Goal: Information Seeking & Learning: Learn about a topic

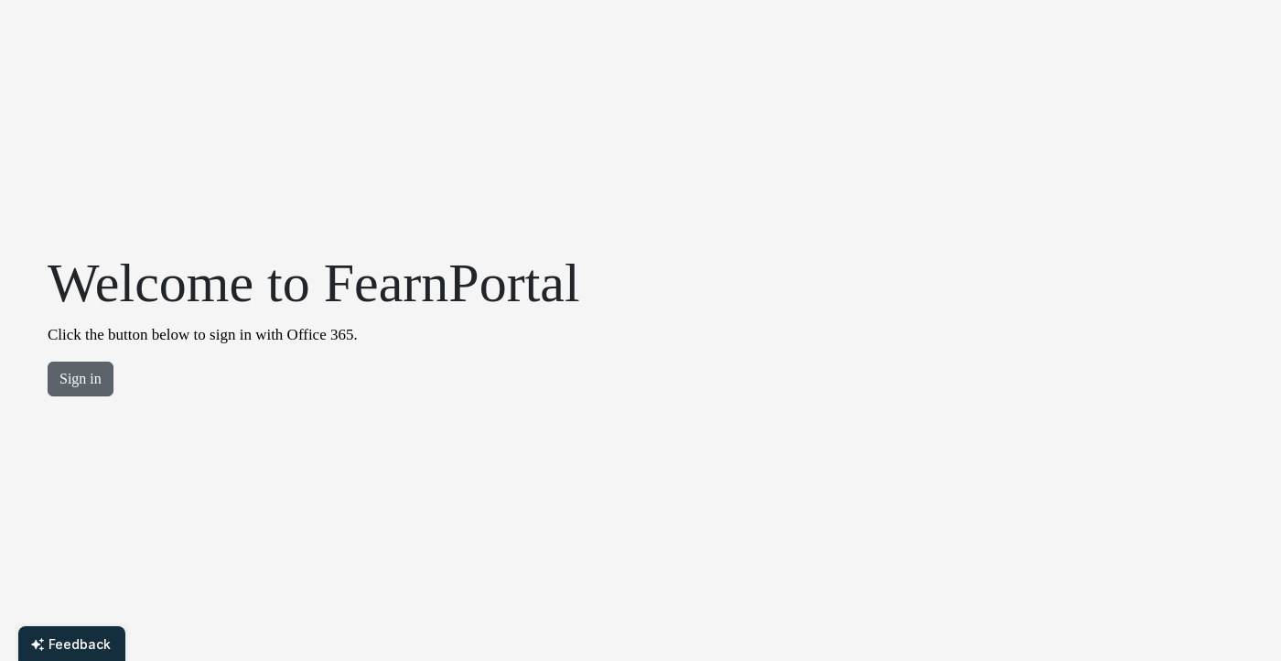
click at [69, 375] on button "Sign in" at bounding box center [81, 378] width 66 height 35
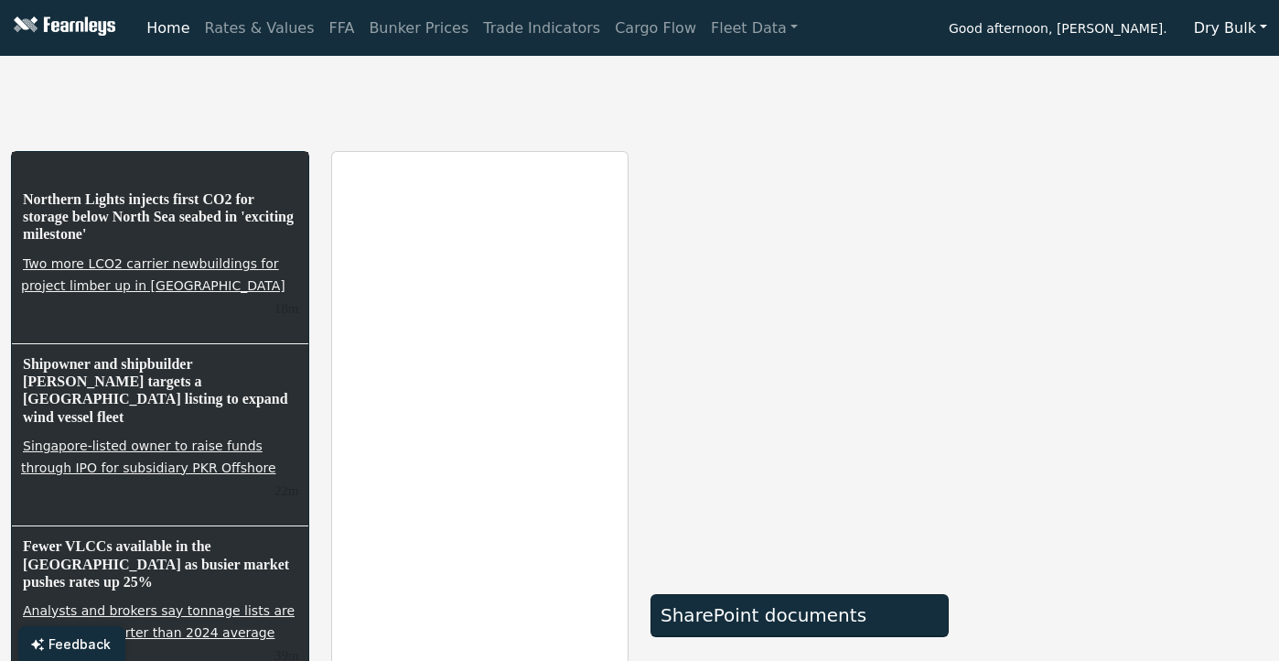
click at [166, 24] on link "Home" at bounding box center [168, 28] width 58 height 37
click at [233, 25] on link "Rates & Values" at bounding box center [260, 28] width 124 height 37
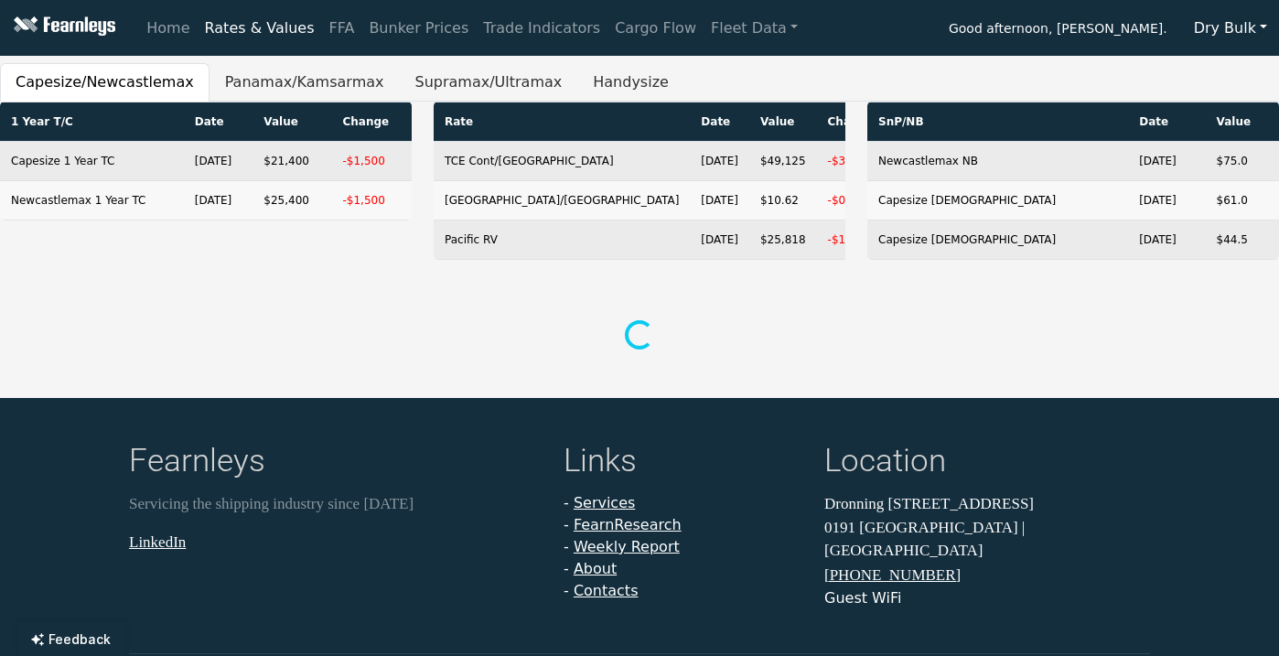
click at [1263, 27] on button "Dry Bulk" at bounding box center [1230, 28] width 97 height 35
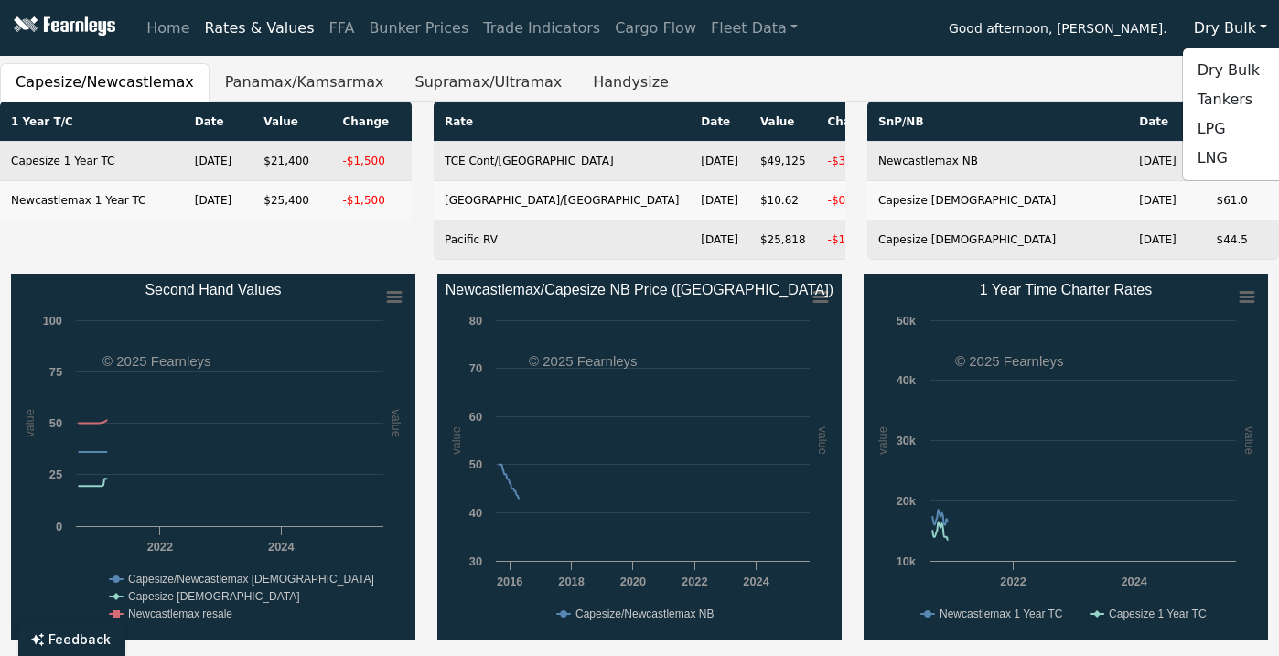
click at [1263, 27] on button "Dry Bulk" at bounding box center [1230, 28] width 97 height 35
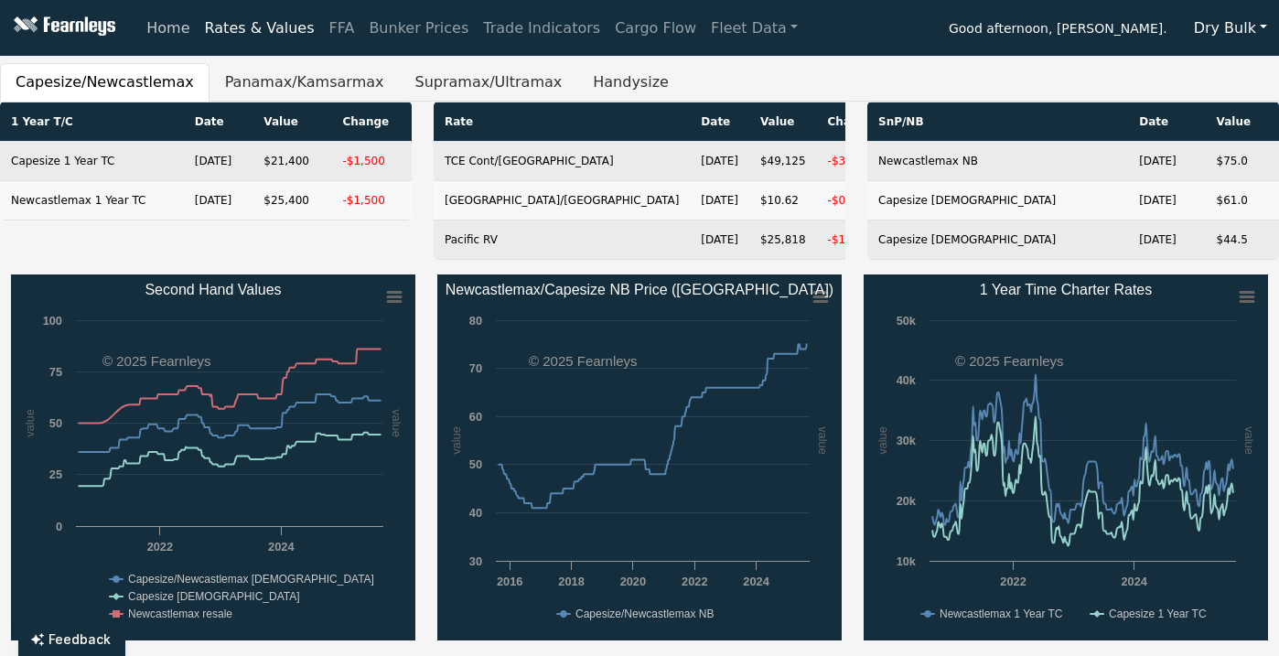
click at [173, 30] on link "Home" at bounding box center [168, 28] width 58 height 37
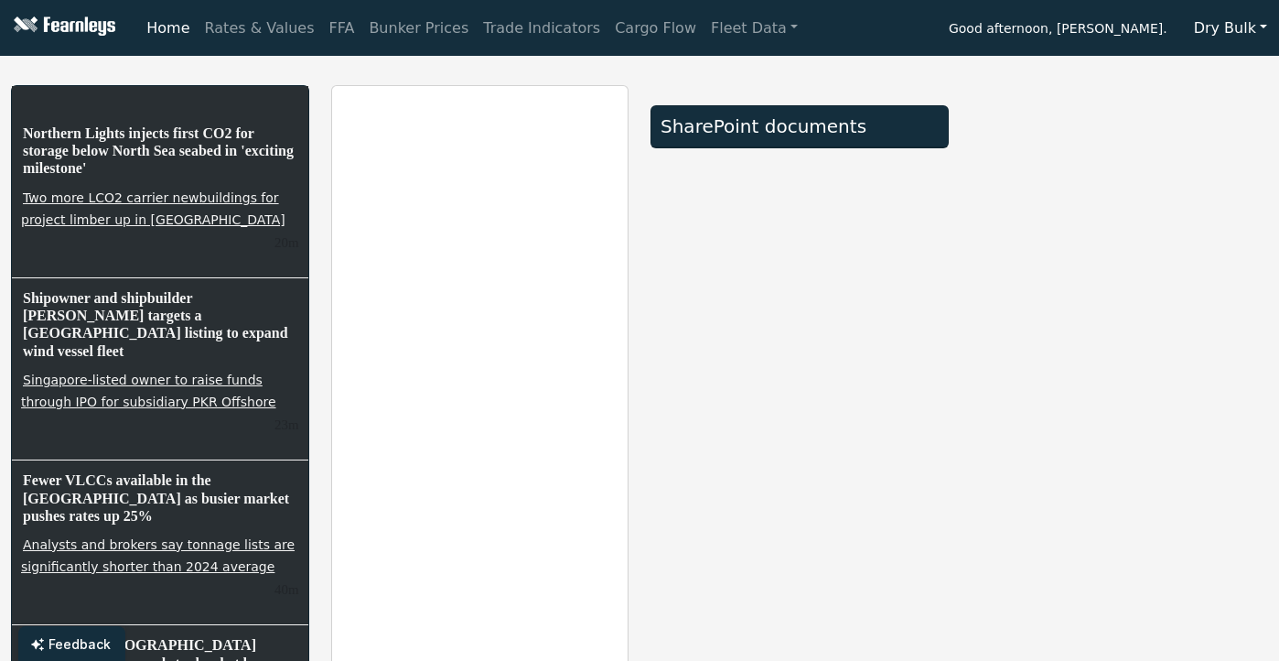
click at [794, 133] on div "SharePoint documents" at bounding box center [800, 126] width 278 height 22
click at [933, 331] on div "SharePoint documents" at bounding box center [800, 493] width 320 height 816
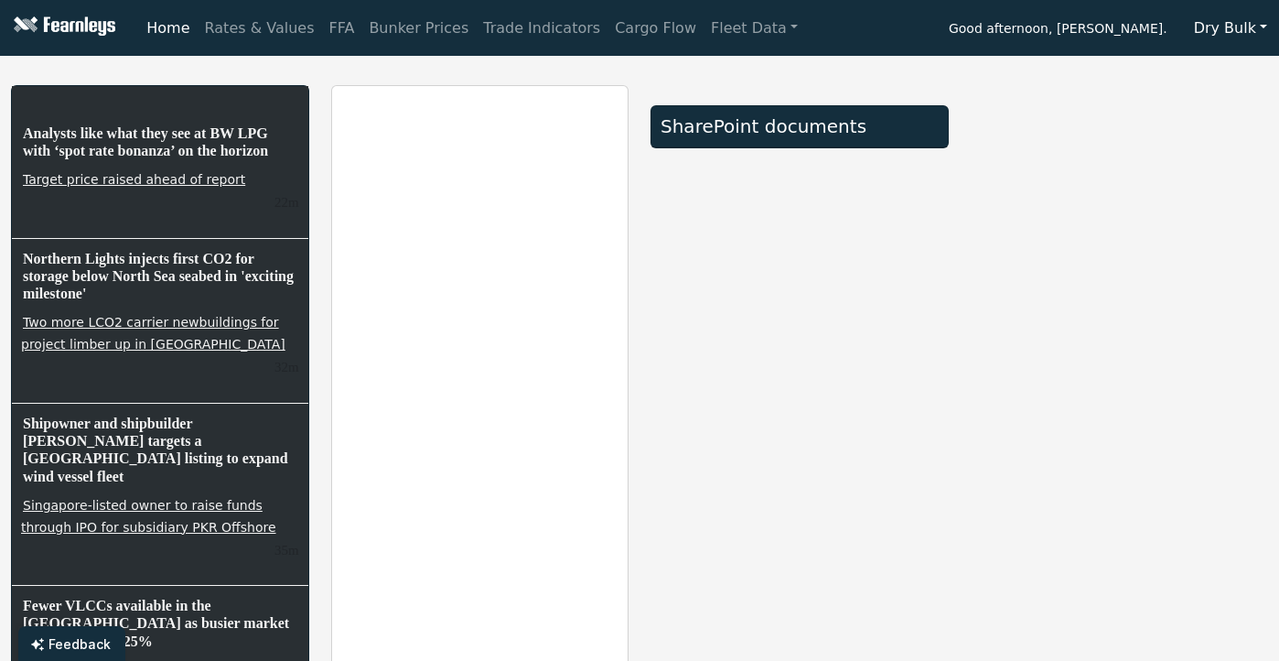
click at [161, 27] on link "Home" at bounding box center [168, 28] width 58 height 37
click at [59, 21] on img at bounding box center [62, 27] width 106 height 23
click at [155, 28] on link "Home" at bounding box center [168, 28] width 58 height 37
click at [228, 26] on link "Rates & Values" at bounding box center [260, 28] width 124 height 37
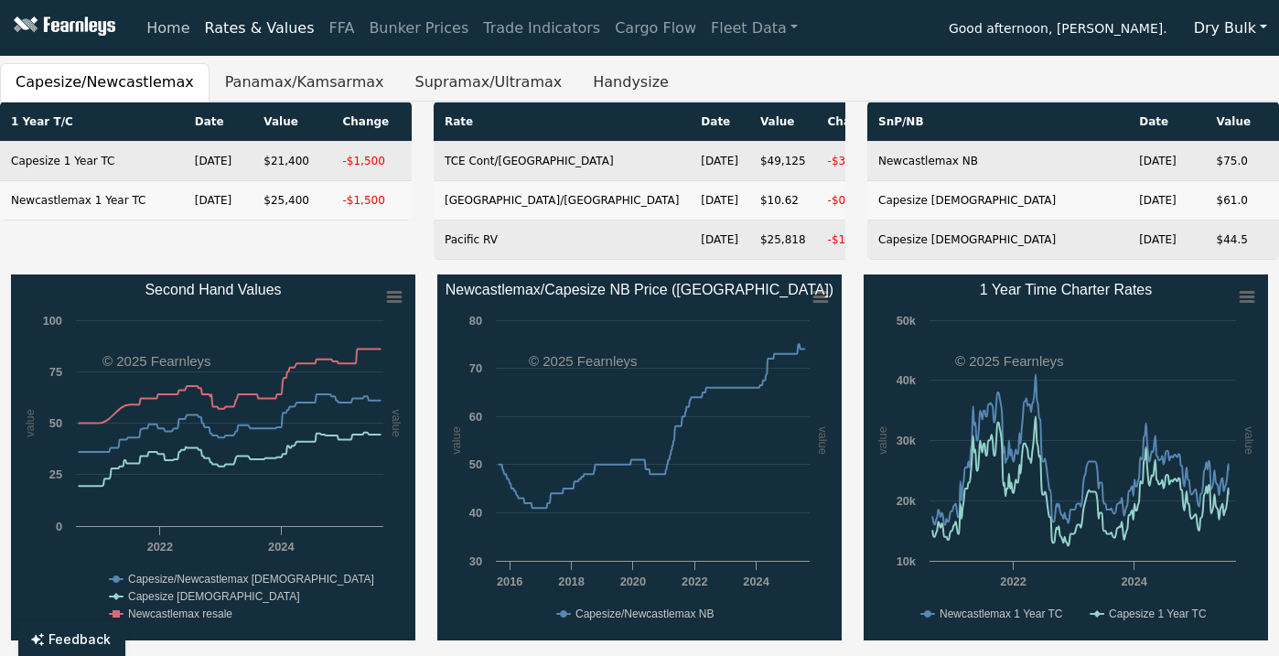
click at [166, 27] on link "Home" at bounding box center [168, 28] width 58 height 37
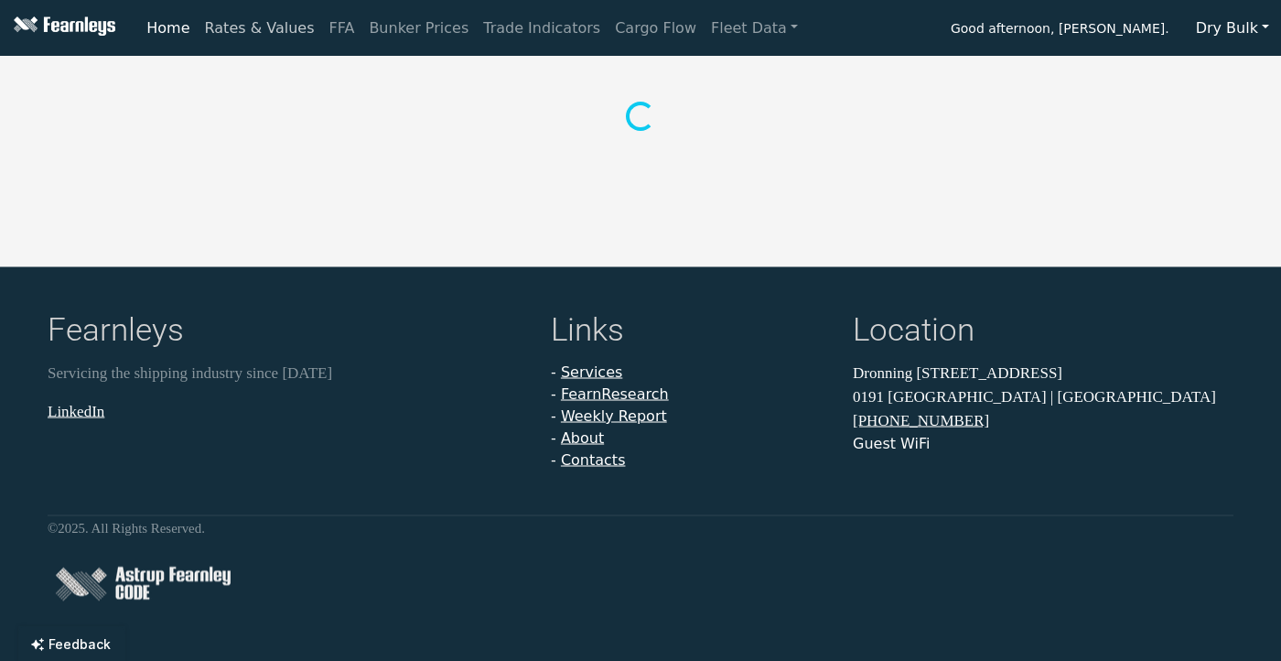
click at [241, 30] on link "Rates & Values" at bounding box center [260, 28] width 124 height 37
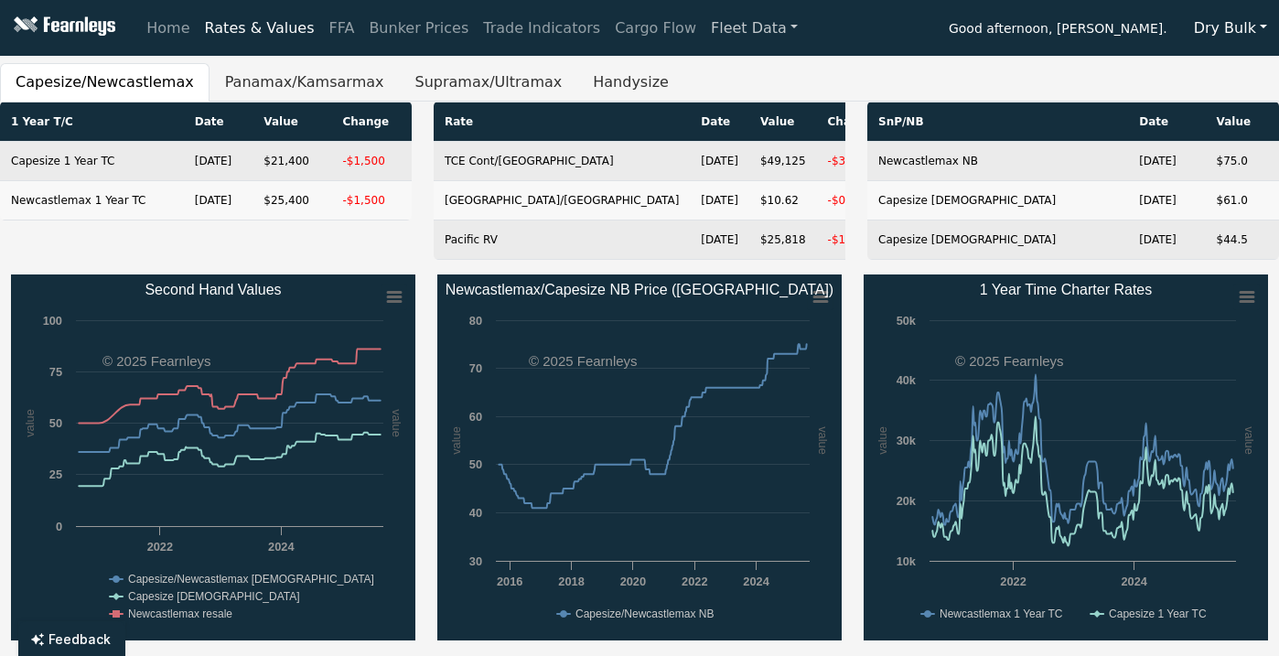
click at [704, 28] on link "Fleet Data" at bounding box center [755, 28] width 102 height 37
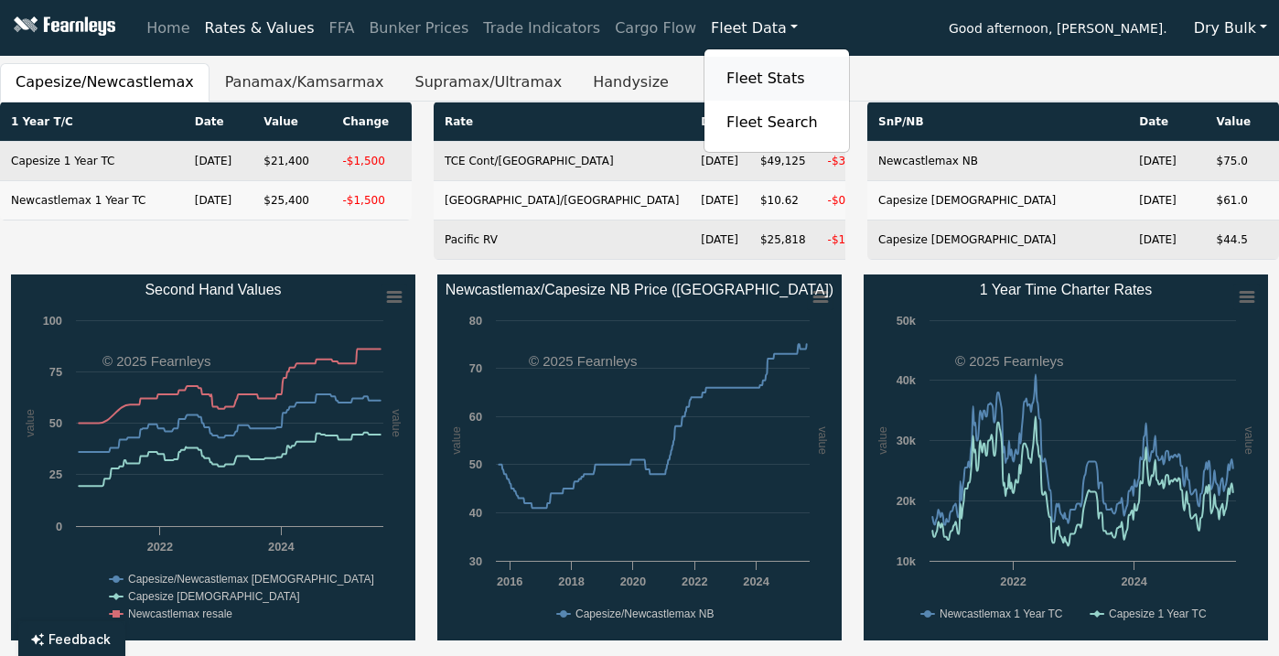
click at [719, 81] on link "Fleet Stats" at bounding box center [776, 78] width 115 height 37
